Goal: Use online tool/utility: Use online tool/utility

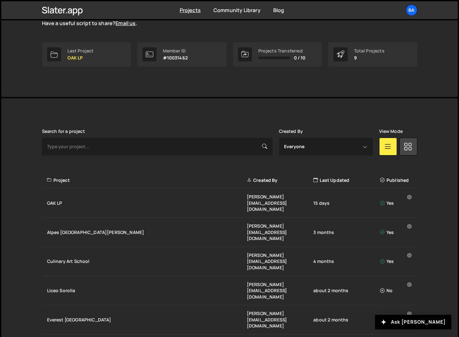
scroll to position [93, 0]
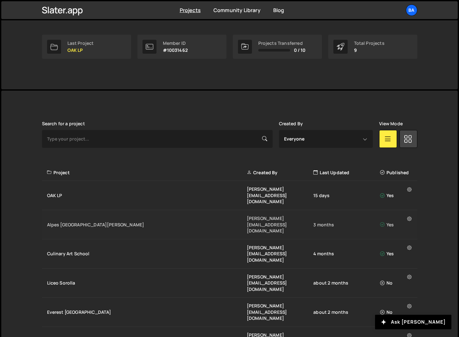
click at [125, 222] on div "Alpes [GEOGRAPHIC_DATA][PERSON_NAME]" at bounding box center [147, 225] width 200 height 6
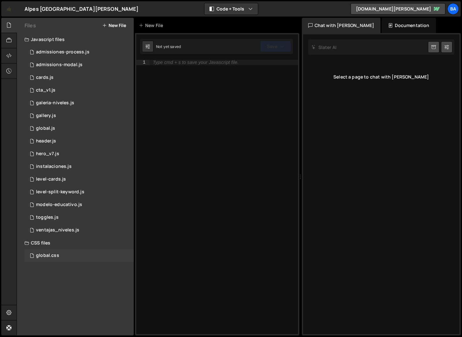
click at [48, 254] on div "global.css" at bounding box center [47, 256] width 23 height 6
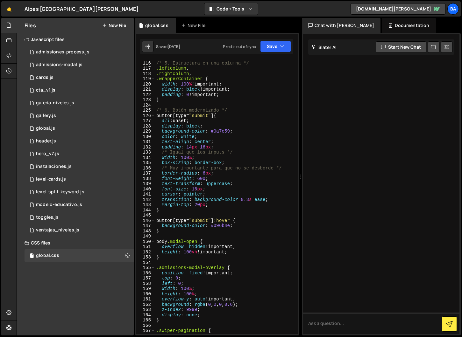
scroll to position [645, 0]
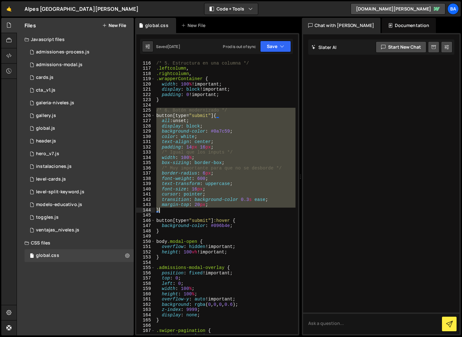
drag, startPoint x: 156, startPoint y: 109, endPoint x: 185, endPoint y: 210, distance: 104.4
click at [185, 210] on div "/* 5. Estructura en una columna */ .leftcolumn , .rightcolumn , .wrapperContain…" at bounding box center [225, 197] width 140 height 285
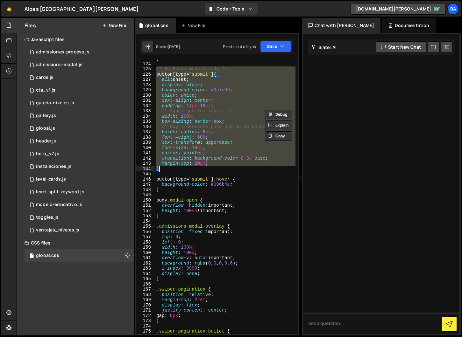
scroll to position [689, 0]
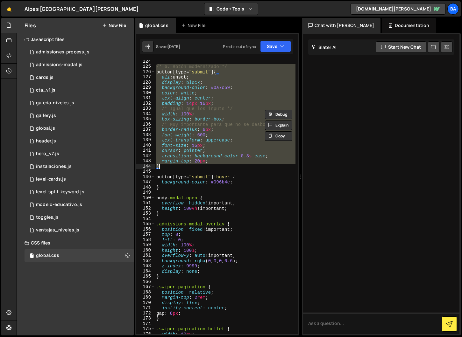
click at [197, 268] on div "/* 6. Botón modernizado */ button [ type = " submit " ] { all : unset ; display…" at bounding box center [225, 201] width 140 height 285
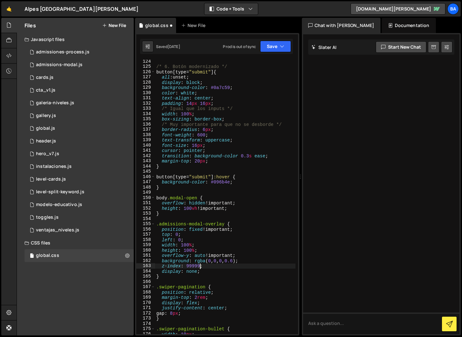
scroll to position [0, 3]
type textarea "z-index: 999999;"
click at [272, 49] on button "Save" at bounding box center [275, 46] width 31 height 11
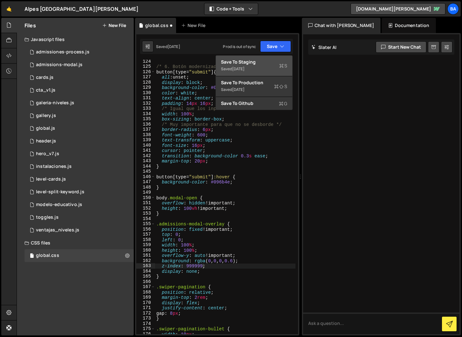
click at [257, 66] on div "Saved 1 month ago" at bounding box center [254, 69] width 66 height 8
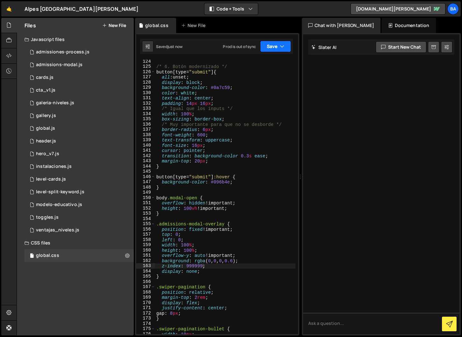
click at [273, 48] on button "Save" at bounding box center [275, 46] width 31 height 11
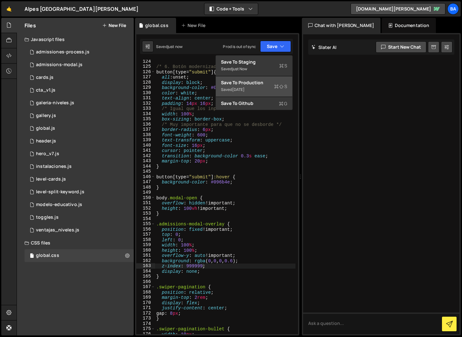
click at [255, 87] on div "Saved 1 month ago" at bounding box center [254, 90] width 66 height 8
